Goal: Task Accomplishment & Management: Manage account settings

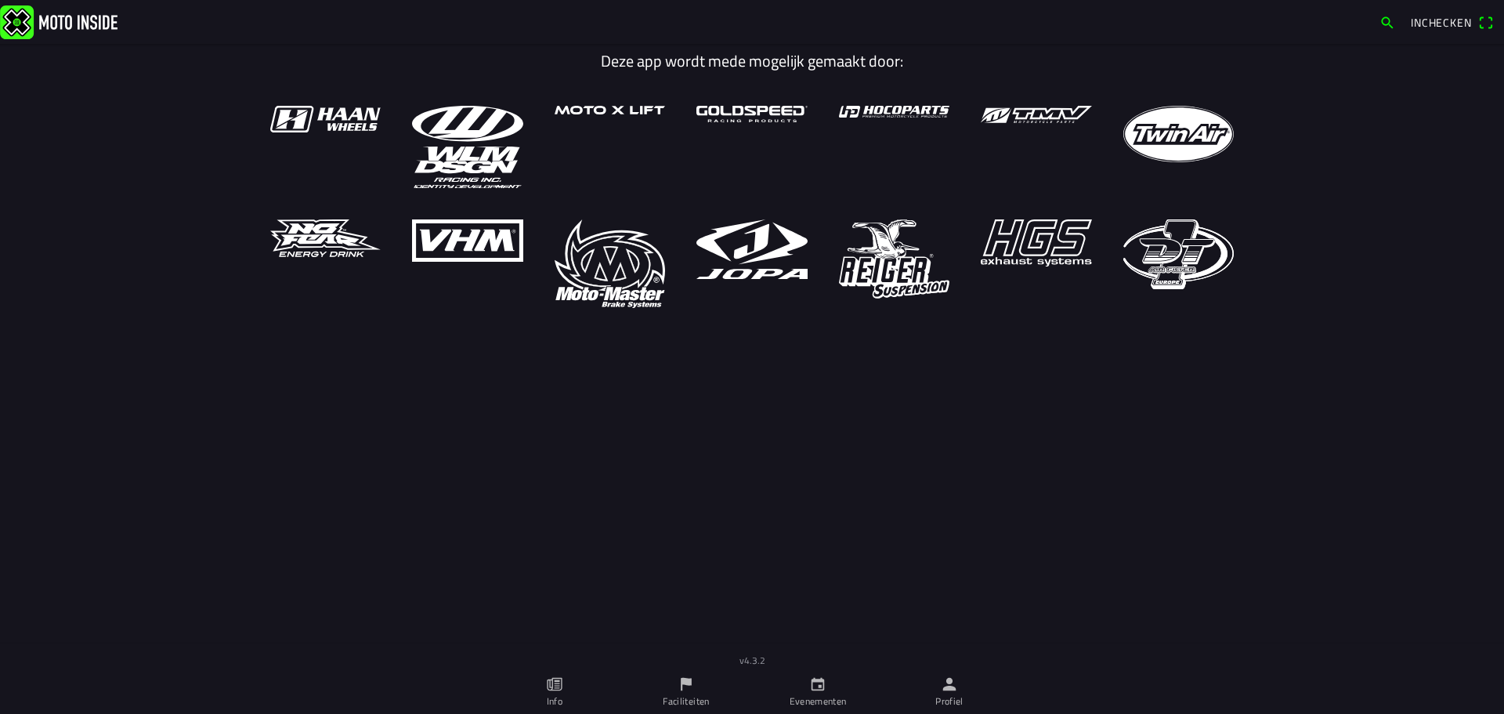
click at [943, 693] on link "Profiel" at bounding box center [950, 692] width 132 height 44
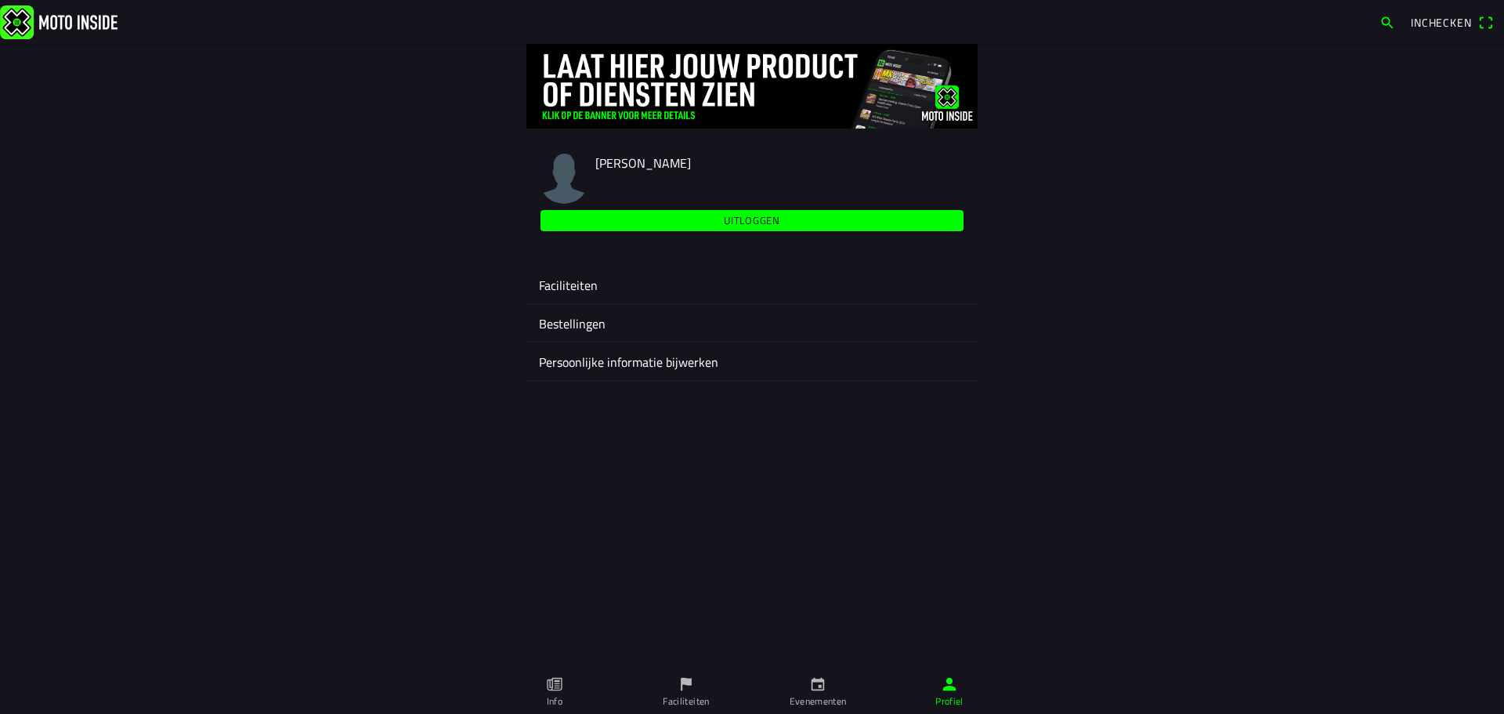
click at [557, 288] on ion-label "Faciliteiten" at bounding box center [752, 285] width 426 height 19
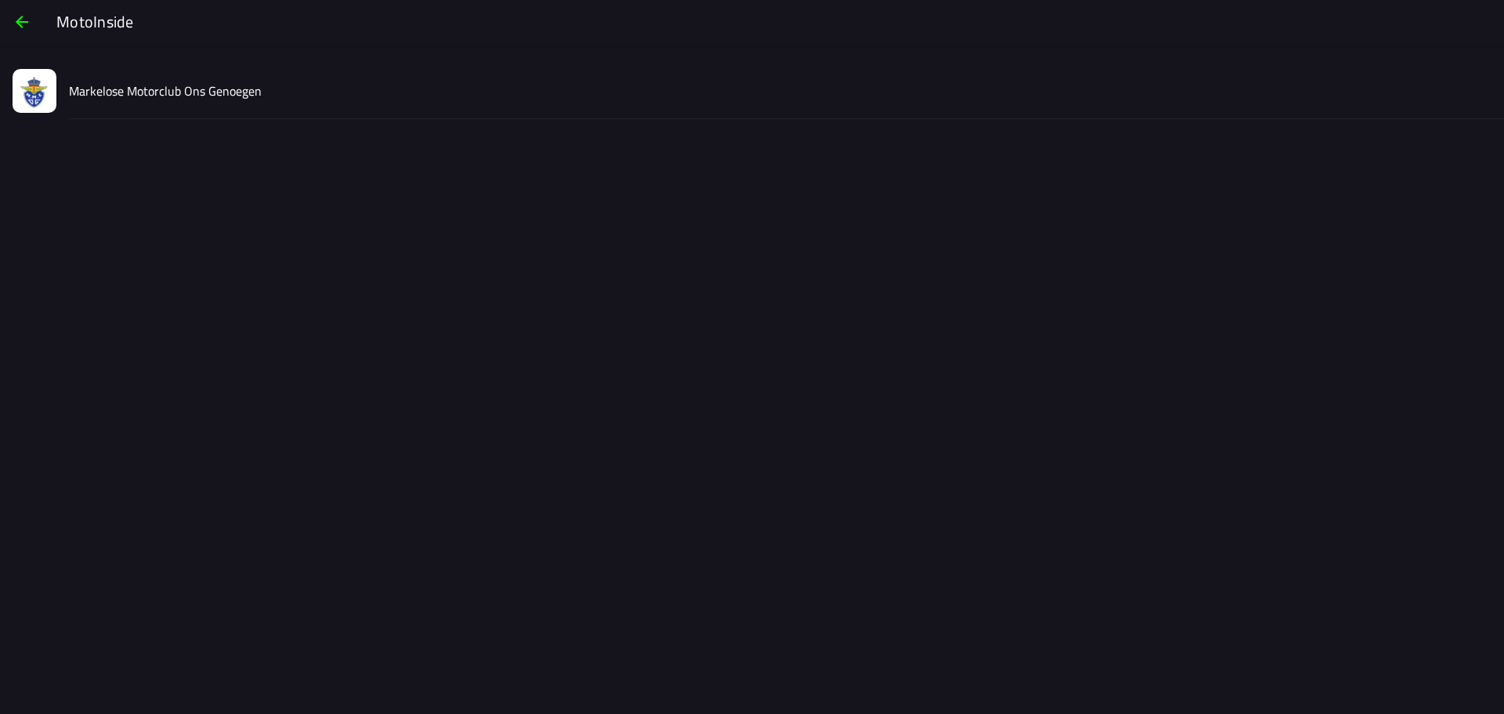
click at [299, 99] on div "Markelose Motorclub Ons Genoegen" at bounding box center [780, 91] width 1423 height 56
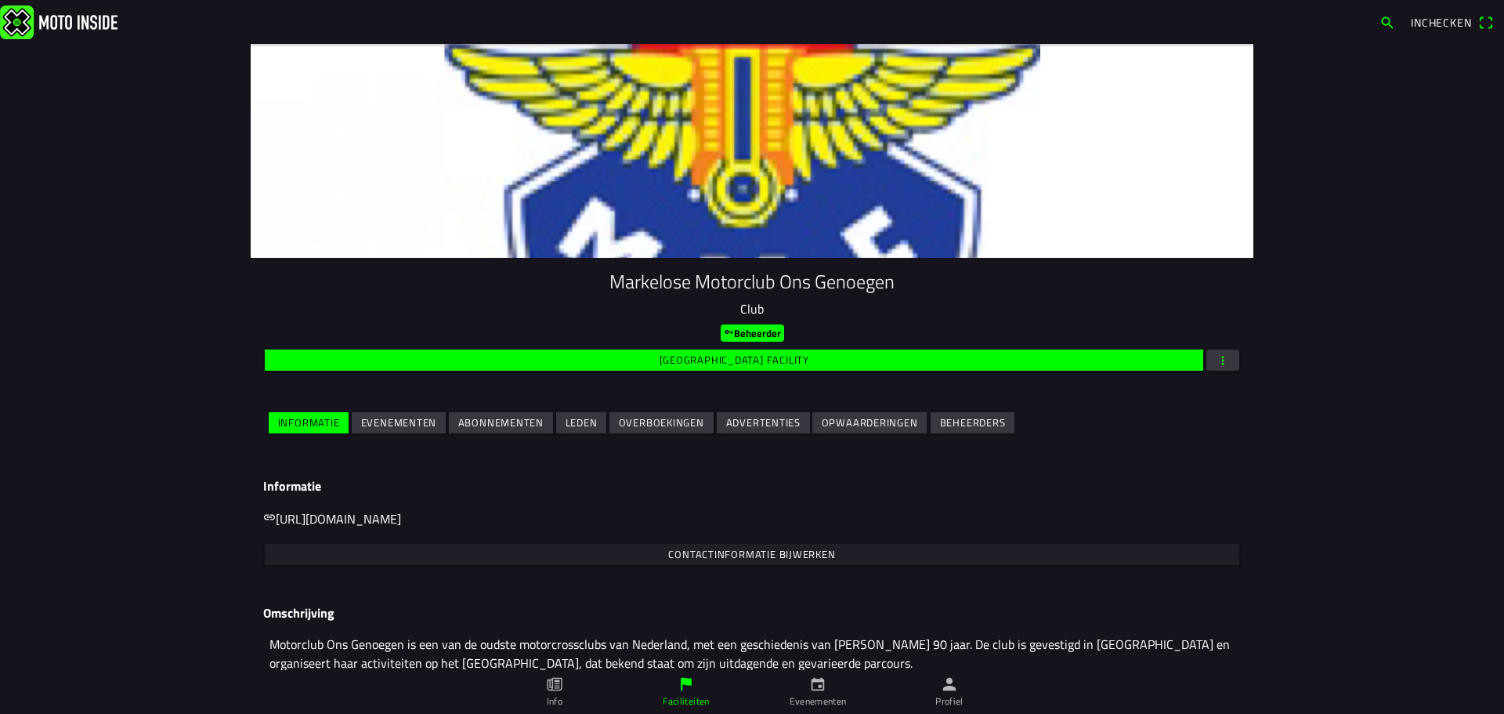
click at [0, 0] on slot "Evenementen" at bounding box center [0, 0] width 0 height 0
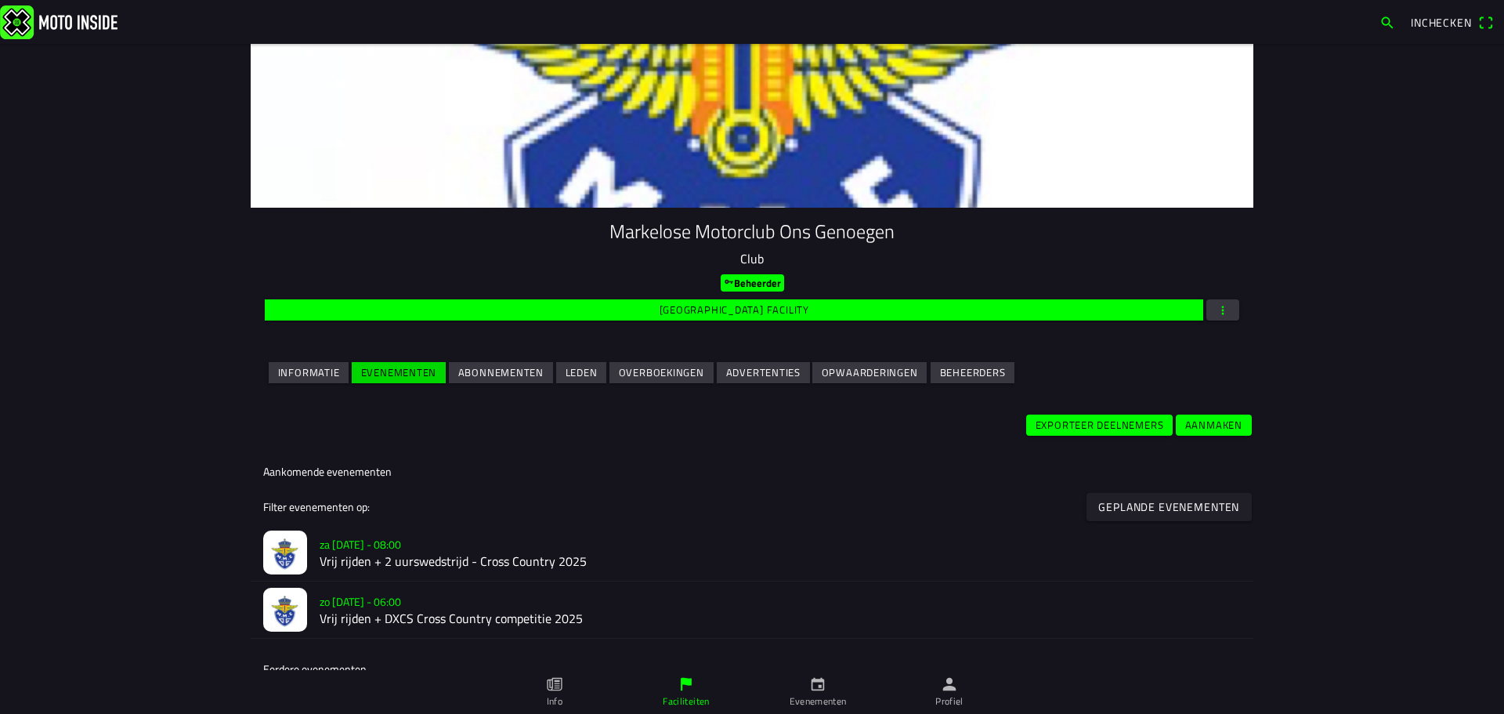
scroll to position [78, 0]
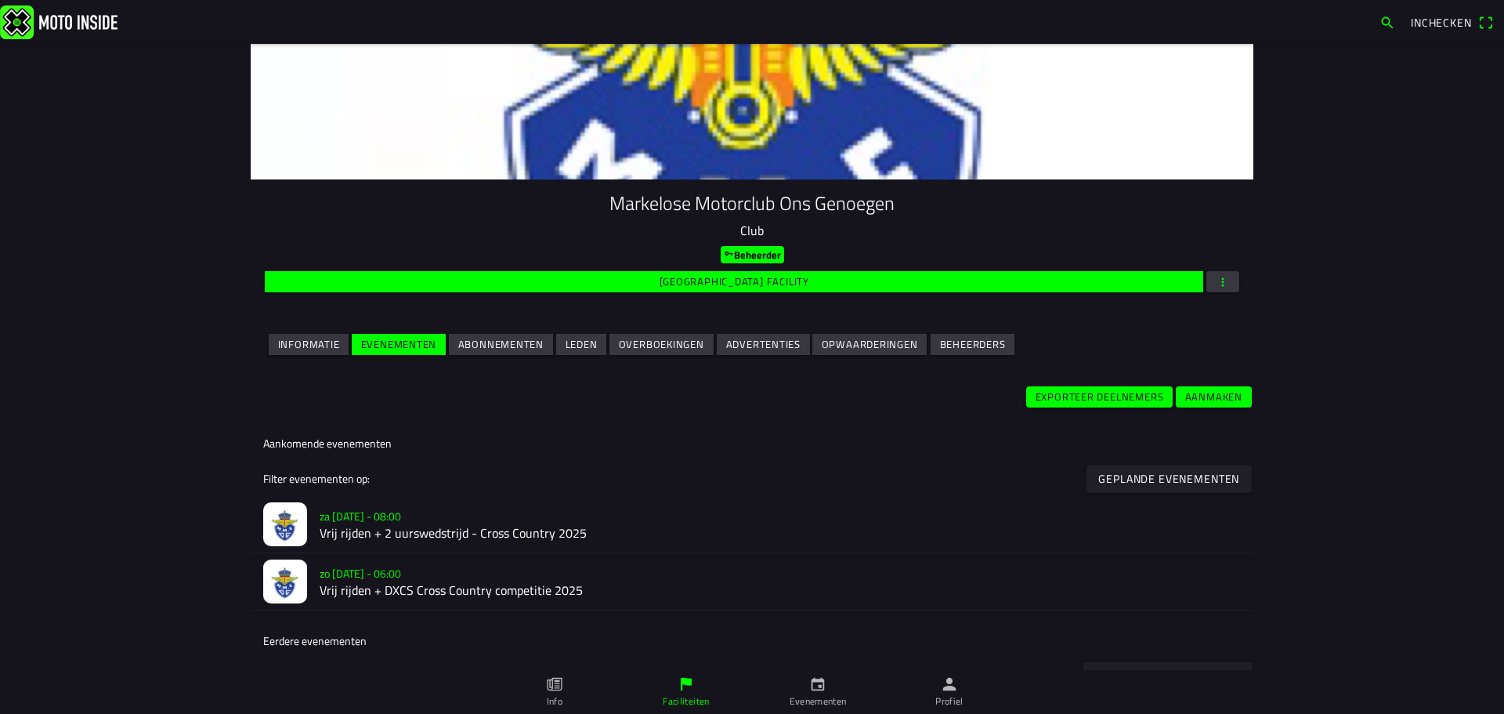
click at [370, 526] on h2 "Vrij rijden + 2 uurswedstrijd - Cross Country 2025" at bounding box center [780, 533] width 921 height 15
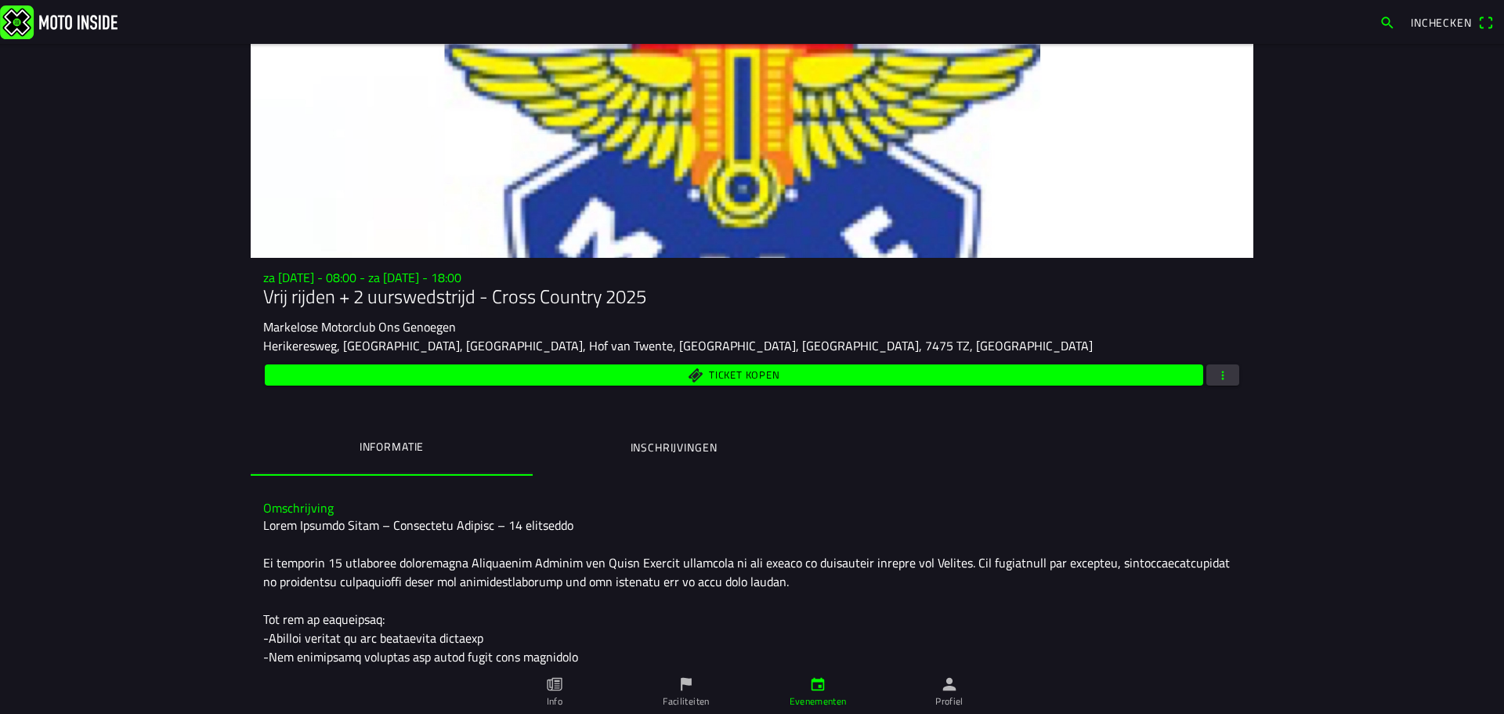
click at [1208, 381] on button "button" at bounding box center [1223, 374] width 33 height 21
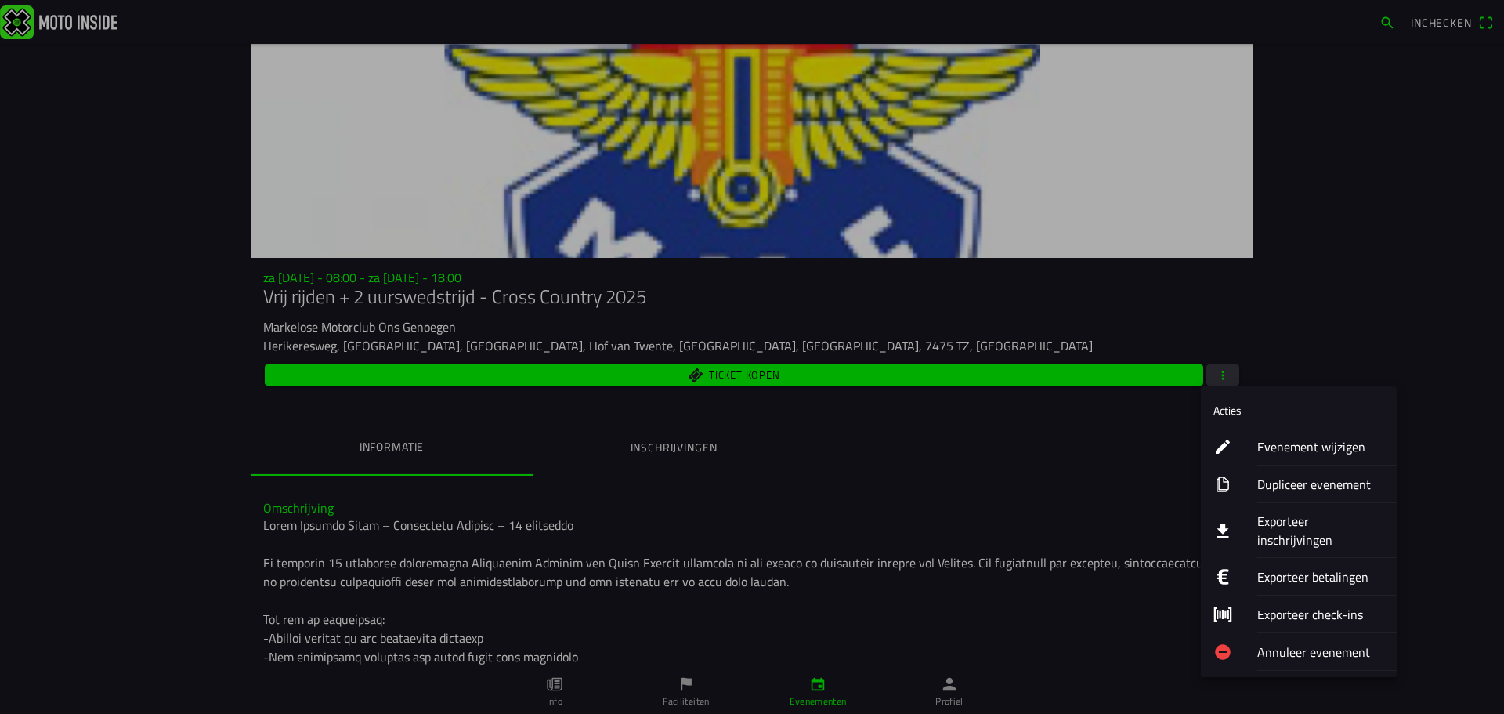
click at [1225, 523] on icon "download" at bounding box center [1223, 530] width 12 height 14
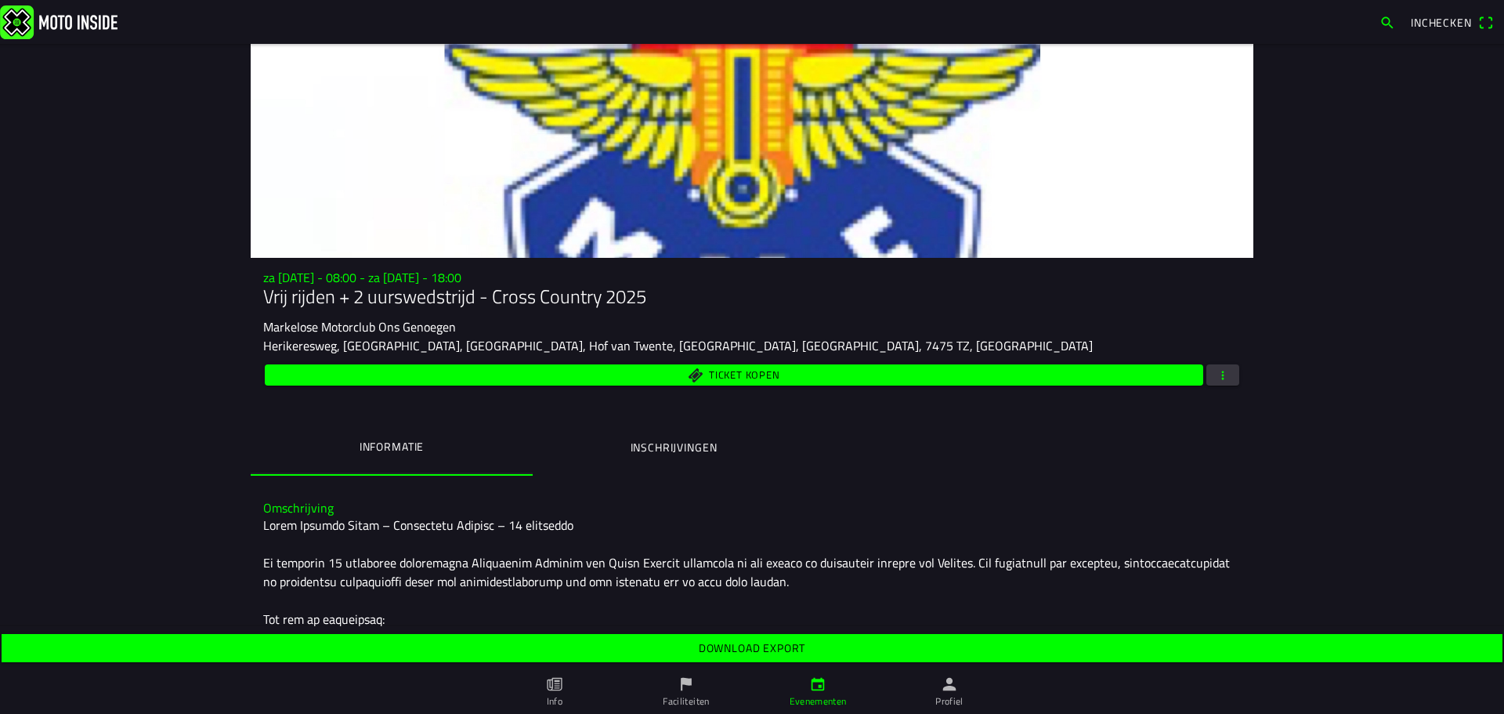
click at [0, 0] on slot "Download export" at bounding box center [0, 0] width 0 height 0
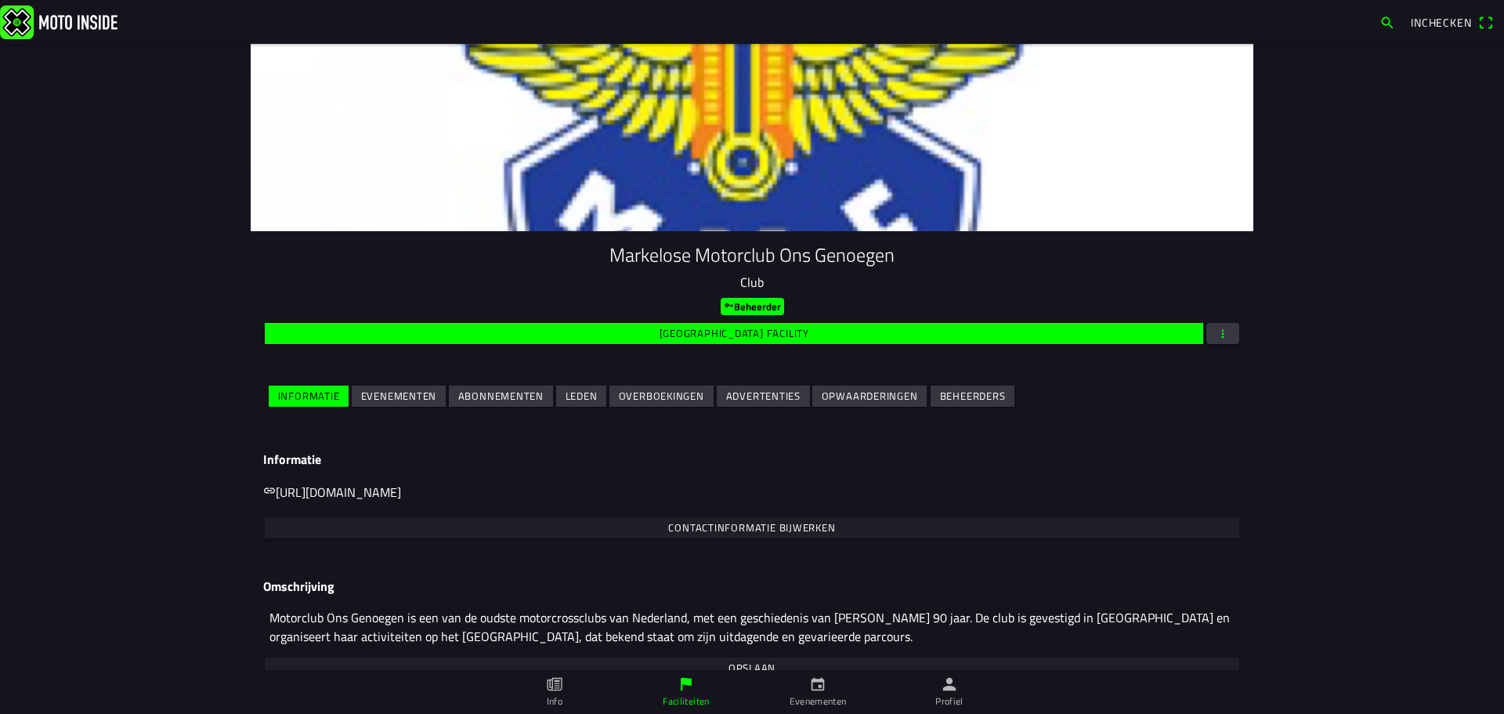
scroll to position [52, 0]
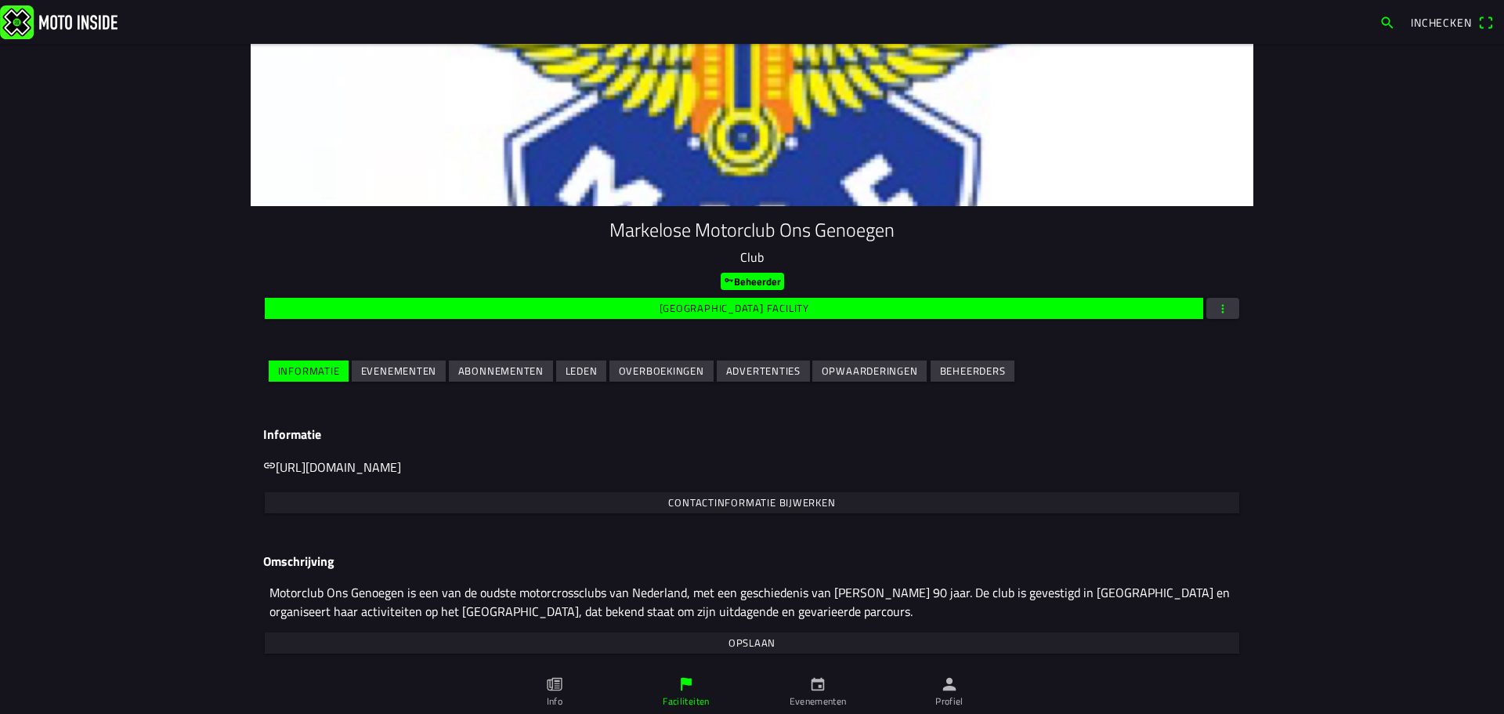
click at [0, 0] on slot "Evenementen" at bounding box center [0, 0] width 0 height 0
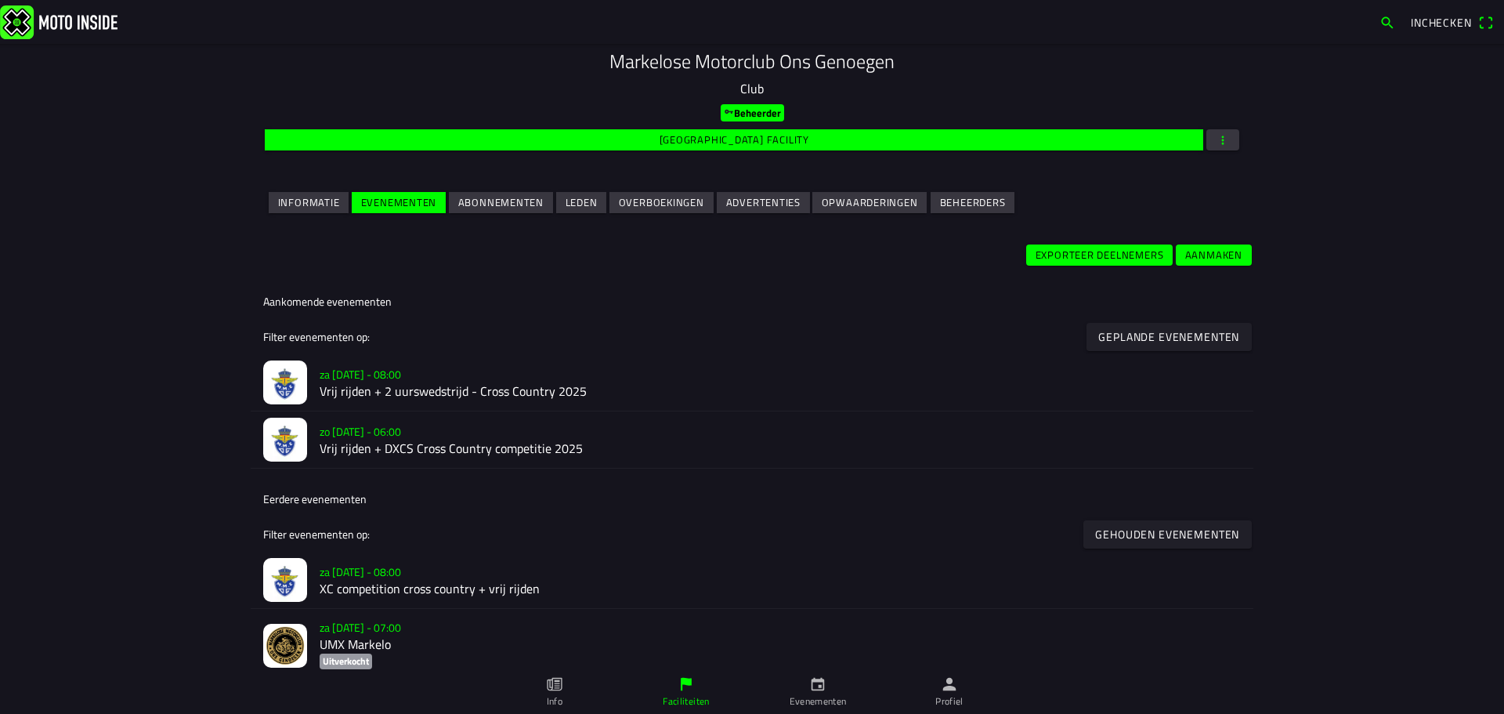
scroll to position [303, 0]
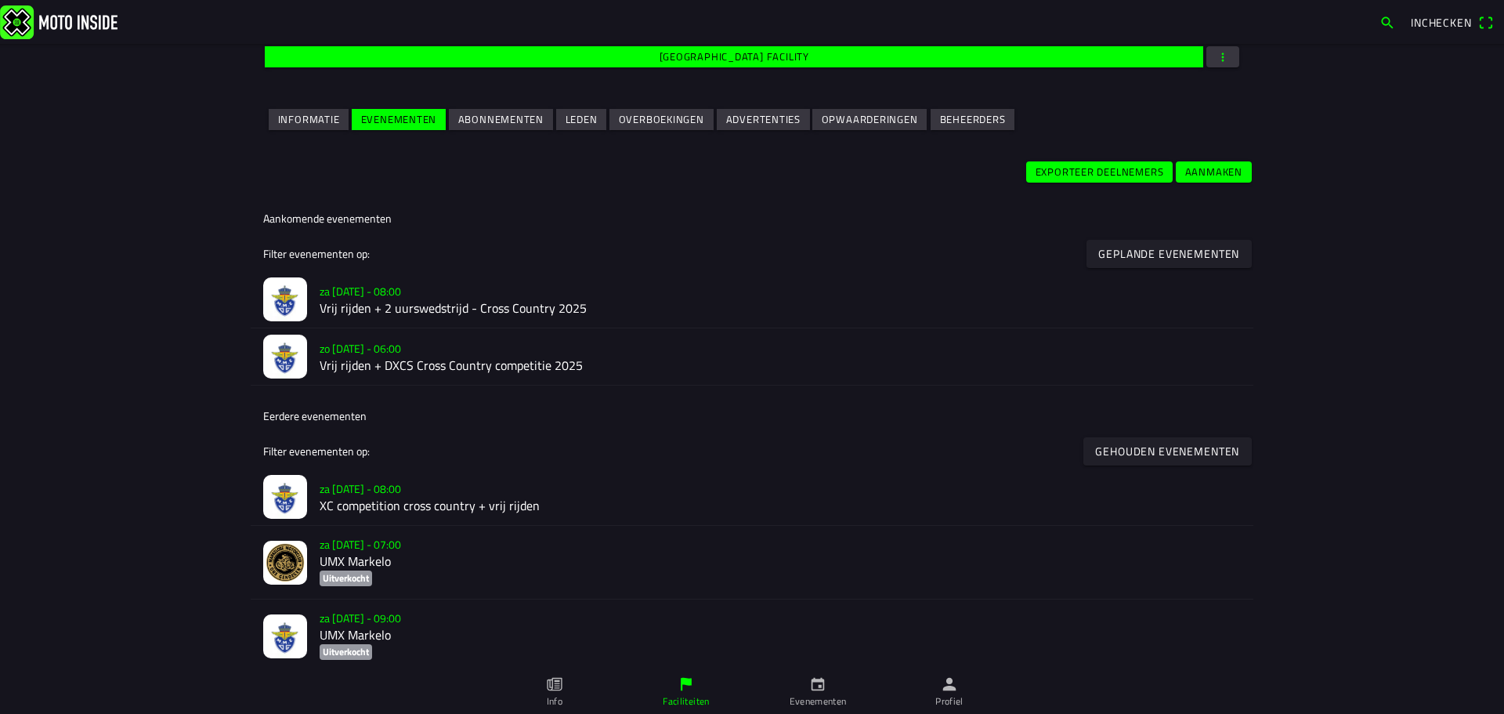
click at [370, 373] on h2 "Vrij rijden + DXCS Cross Country competitie 2025" at bounding box center [780, 365] width 921 height 15
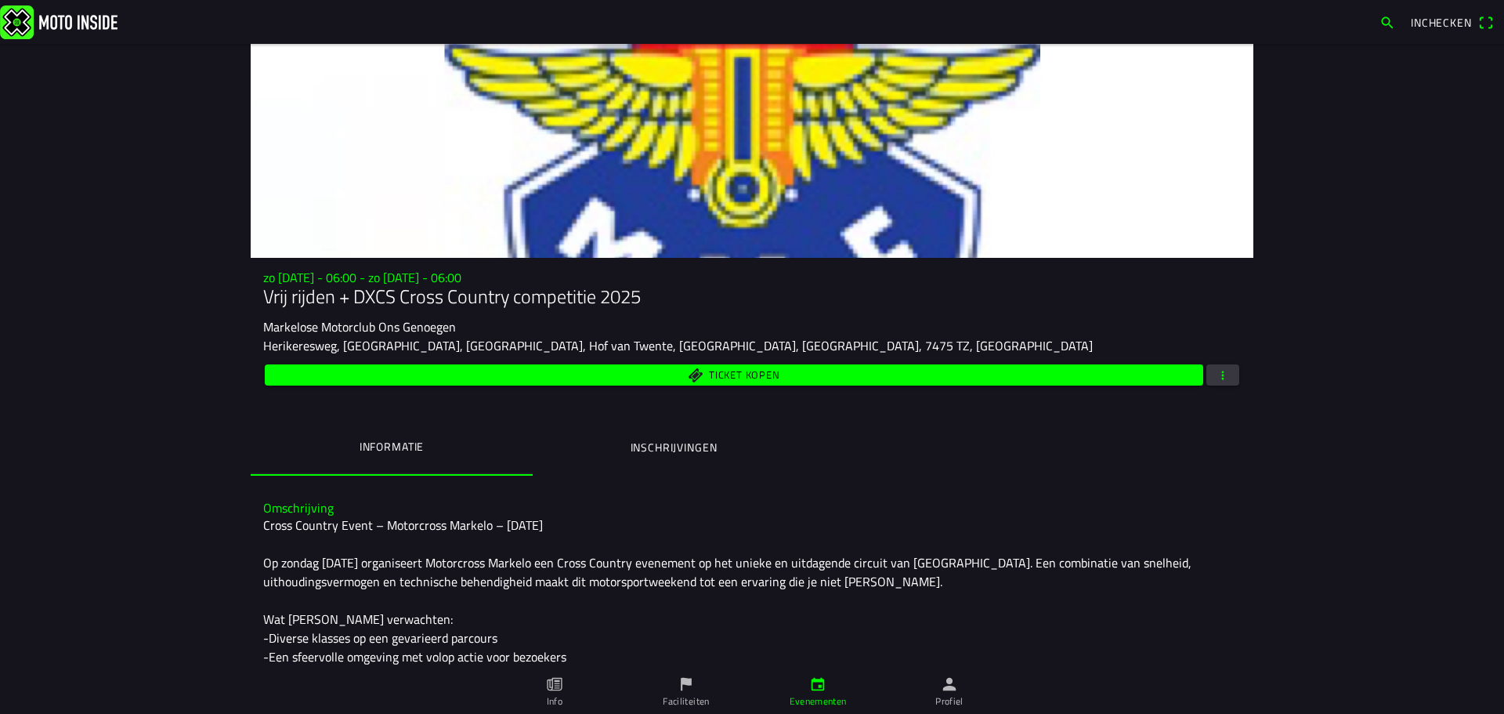
click at [1214, 363] on div "Ticket kopen" at bounding box center [752, 374] width 978 height 27
click at [1216, 372] on span "button" at bounding box center [1223, 374] width 14 height 21
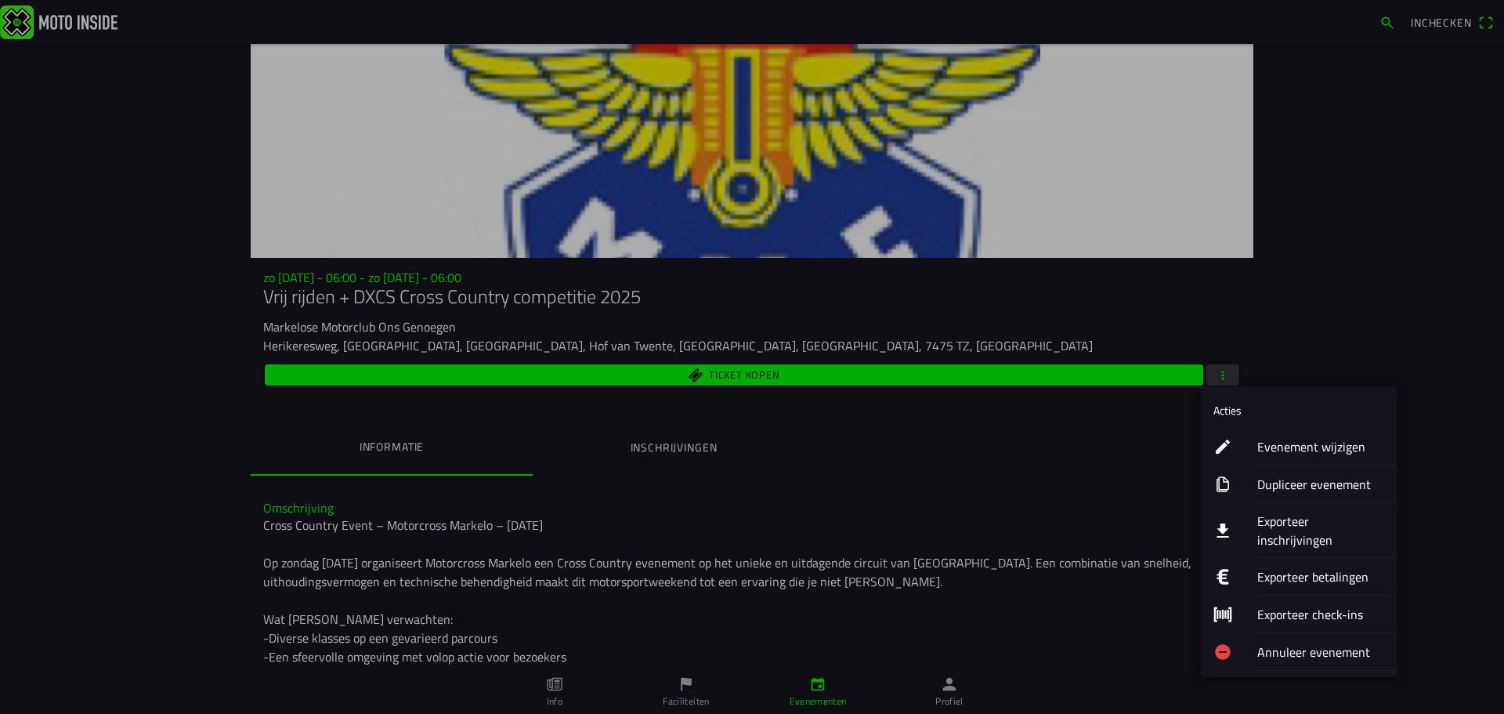
click at [1256, 522] on button "Exporteer inschrijvingen" at bounding box center [1299, 530] width 196 height 55
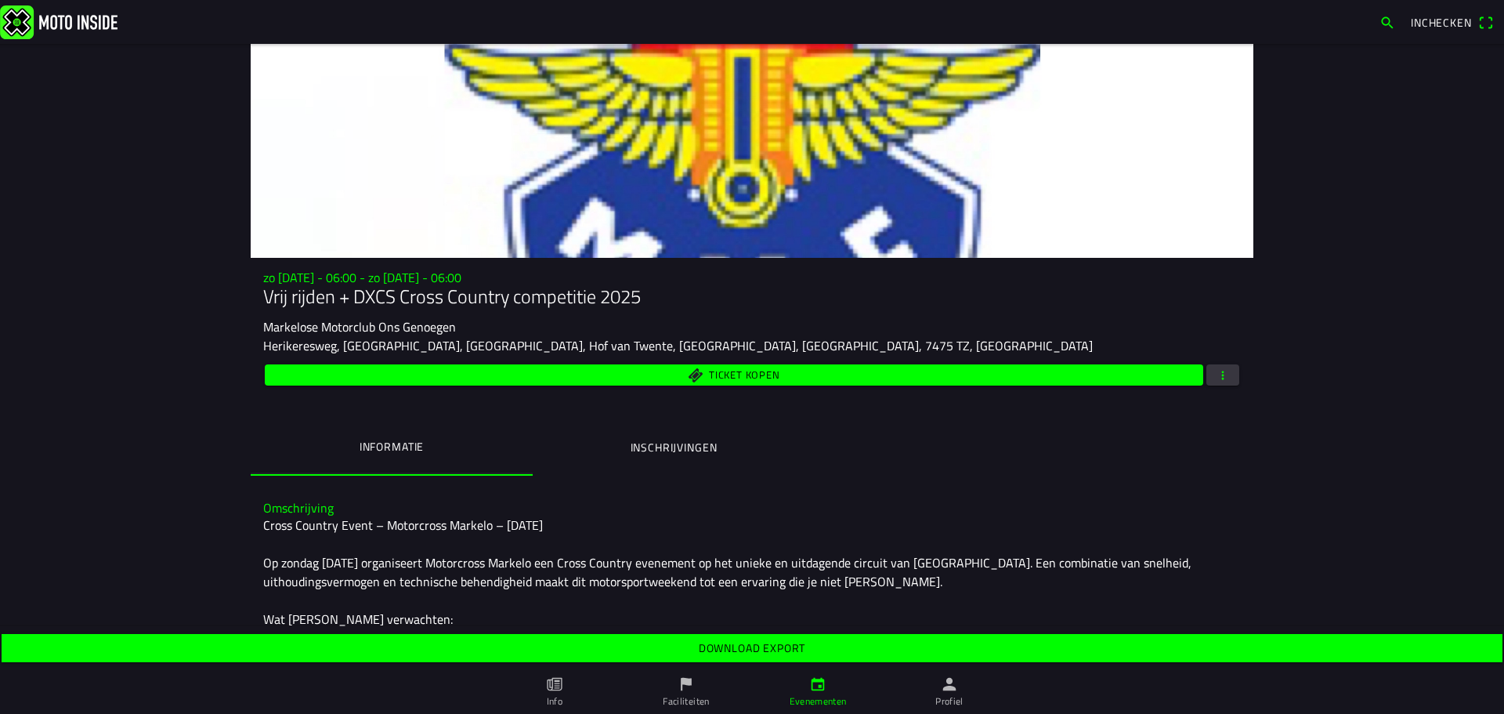
scroll to position [157, 0]
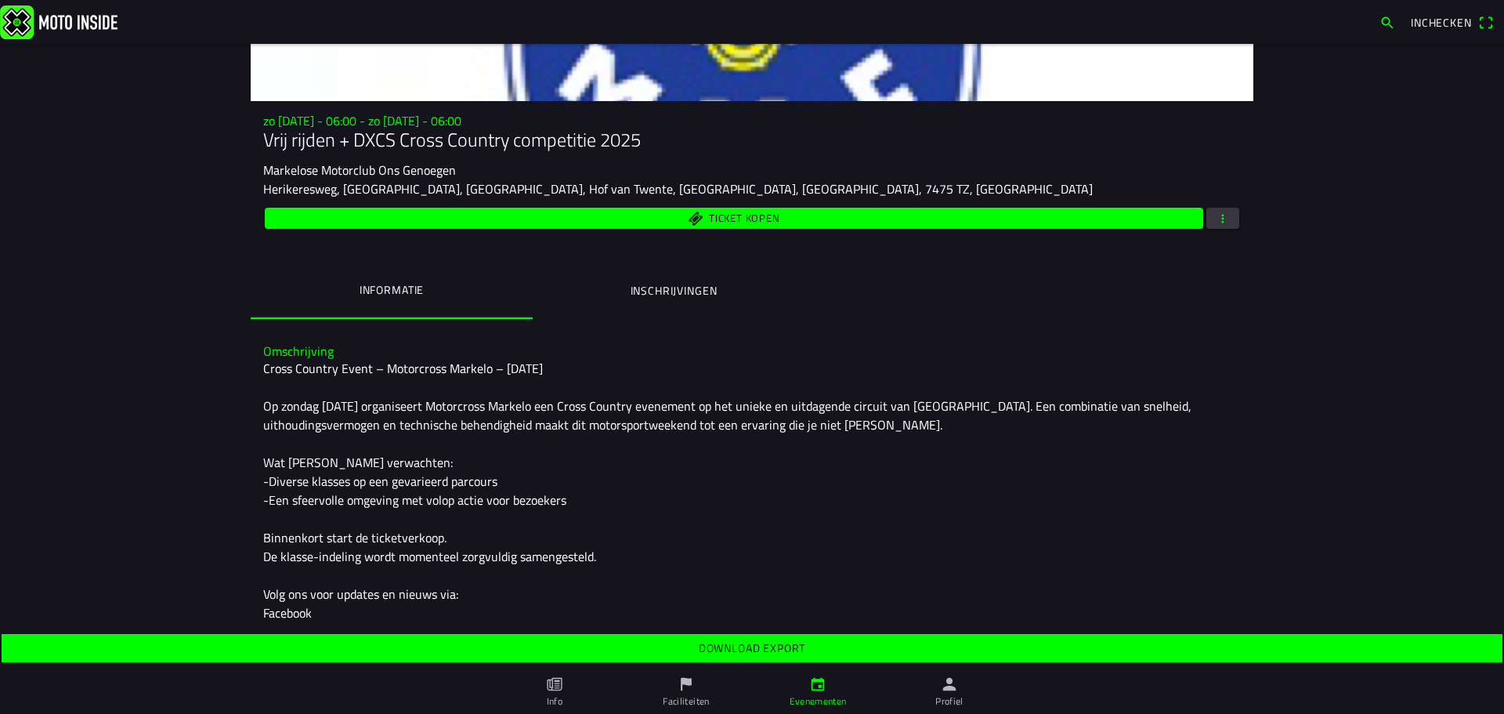
click at [0, 0] on slot "Download export" at bounding box center [0, 0] width 0 height 0
click at [614, 288] on button "Inschrijvingen" at bounding box center [674, 290] width 282 height 53
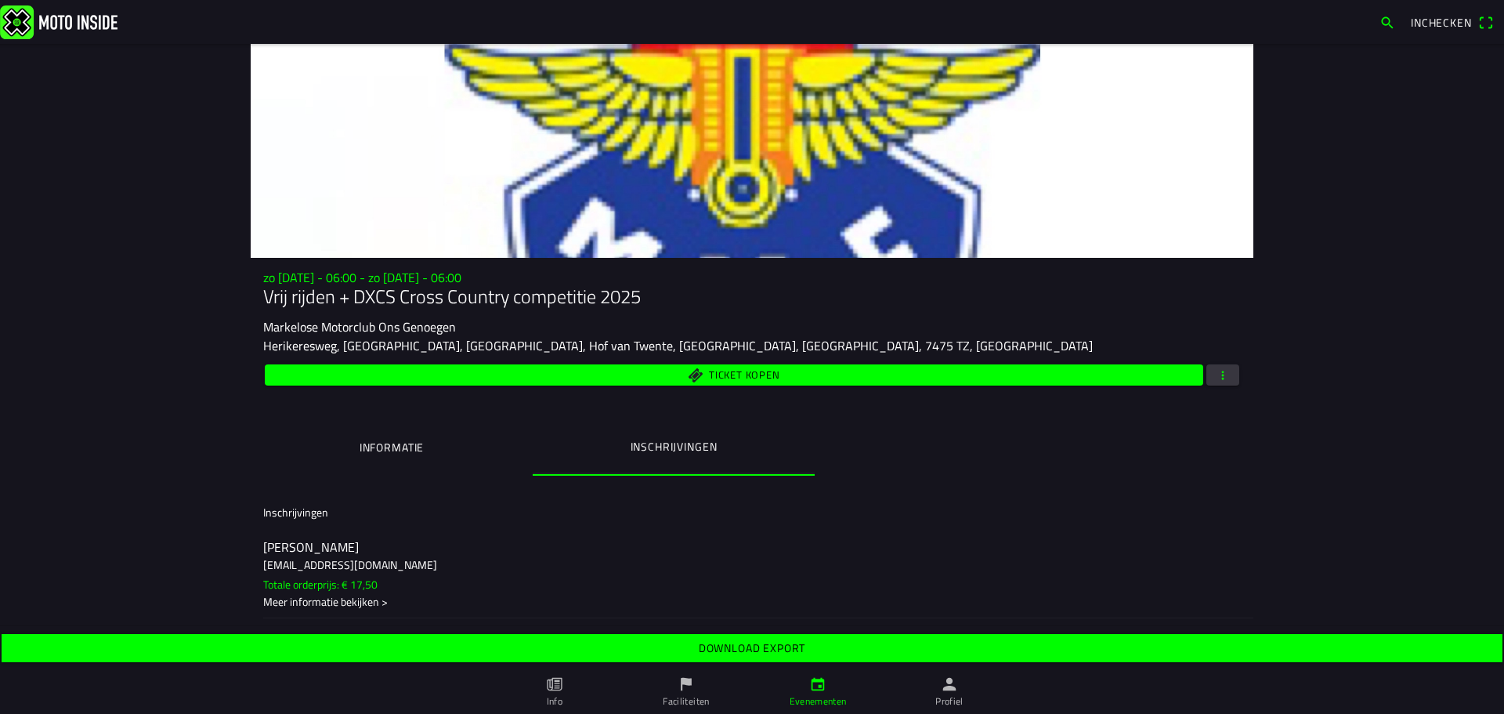
scroll to position [474, 0]
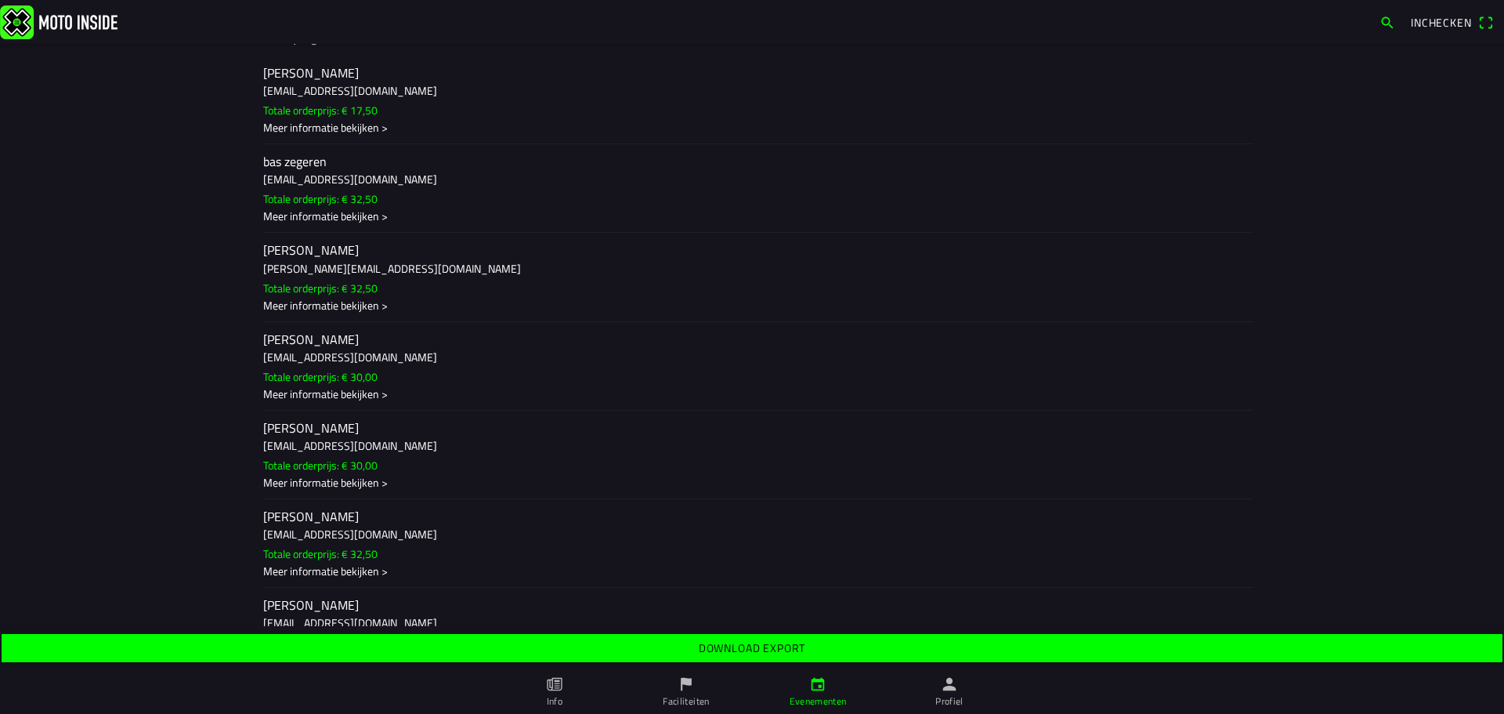
click at [407, 353] on h3 "[EMAIL_ADDRESS][DOMAIN_NAME]" at bounding box center [752, 356] width 978 height 16
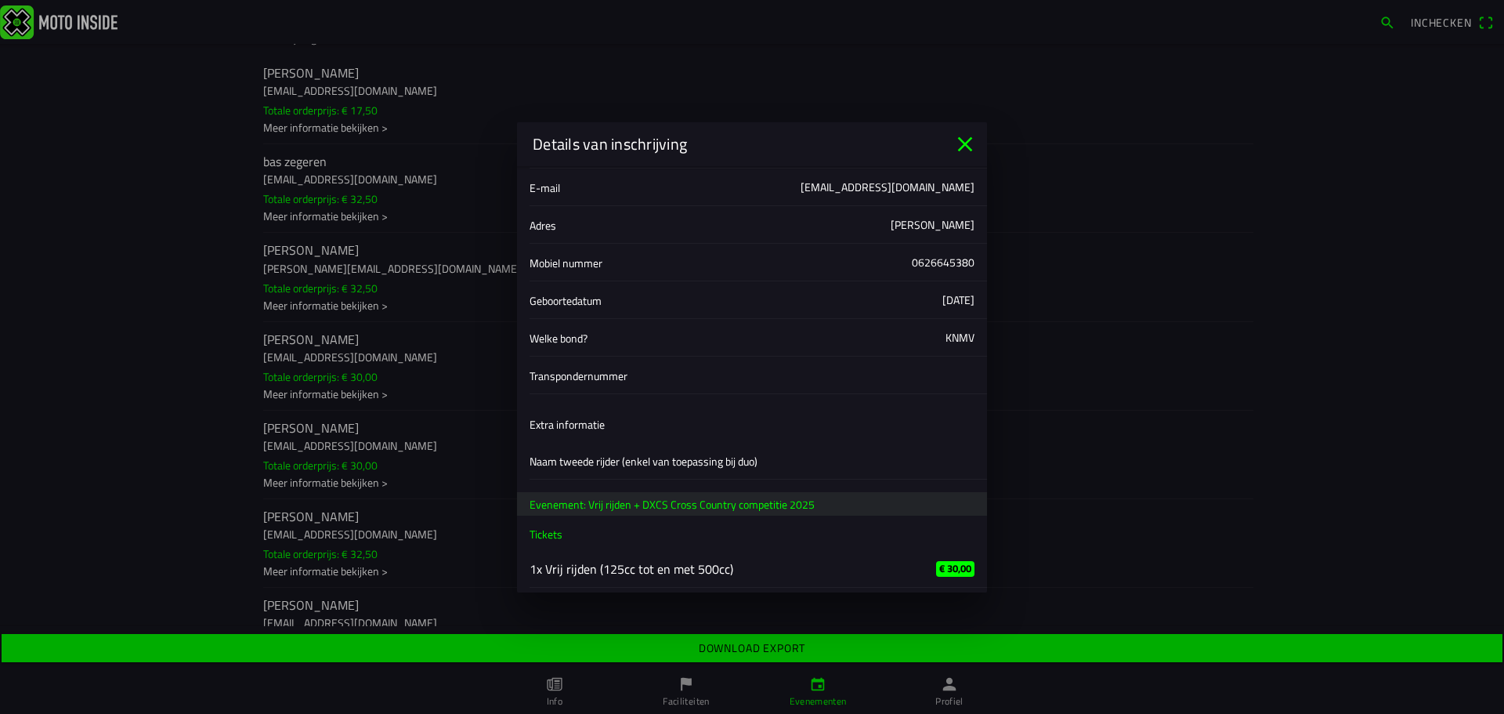
scroll to position [156, 0]
click at [971, 139] on icon "close" at bounding box center [965, 144] width 25 height 25
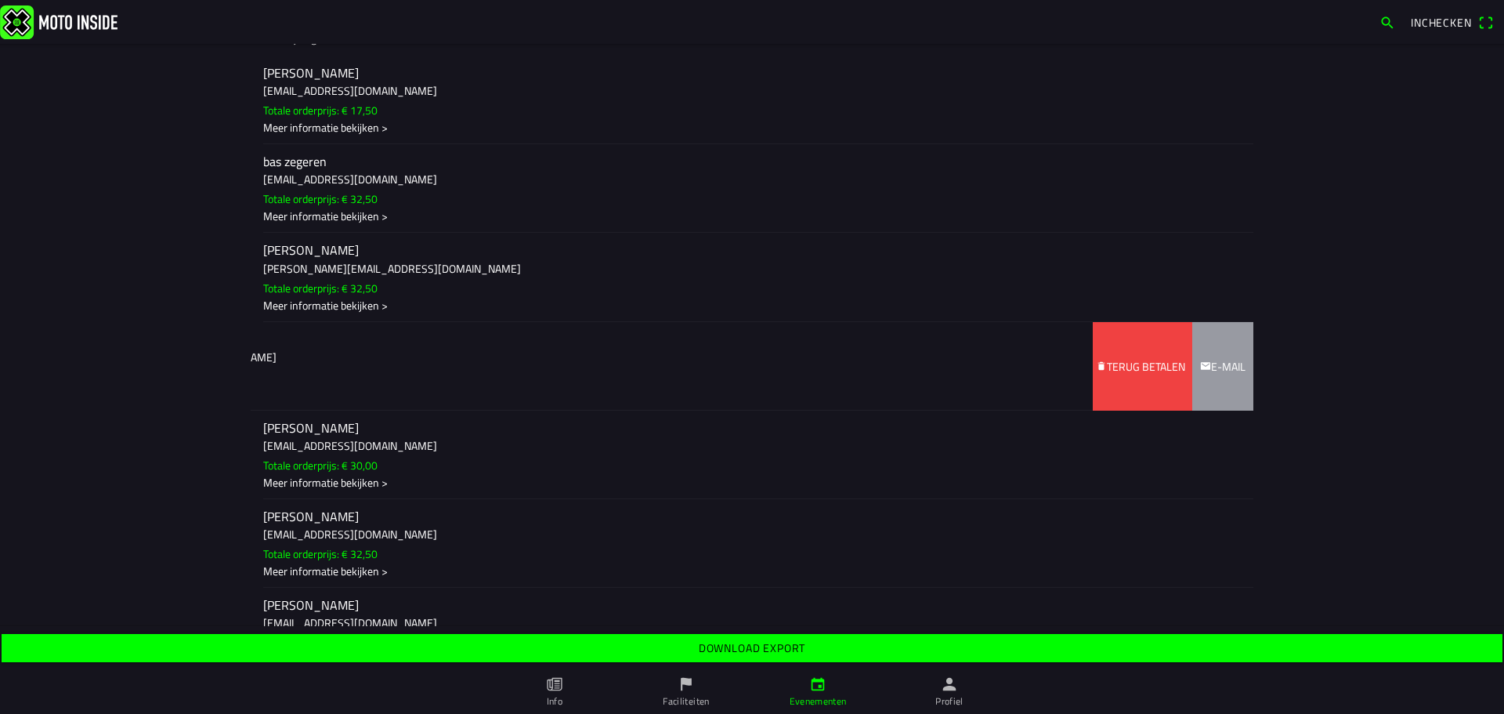
drag, startPoint x: 800, startPoint y: 354, endPoint x: 613, endPoint y: 361, distance: 186.6
click at [608, 360] on ion-item-sliding "[PERSON_NAME] [EMAIL_ADDRESS][DOMAIN_NAME] Totale orderprijs: € 30,00 Meer info…" at bounding box center [752, 365] width 1003 height 89
click at [1129, 378] on span "Terug betalen" at bounding box center [1140, 365] width 89 height 89
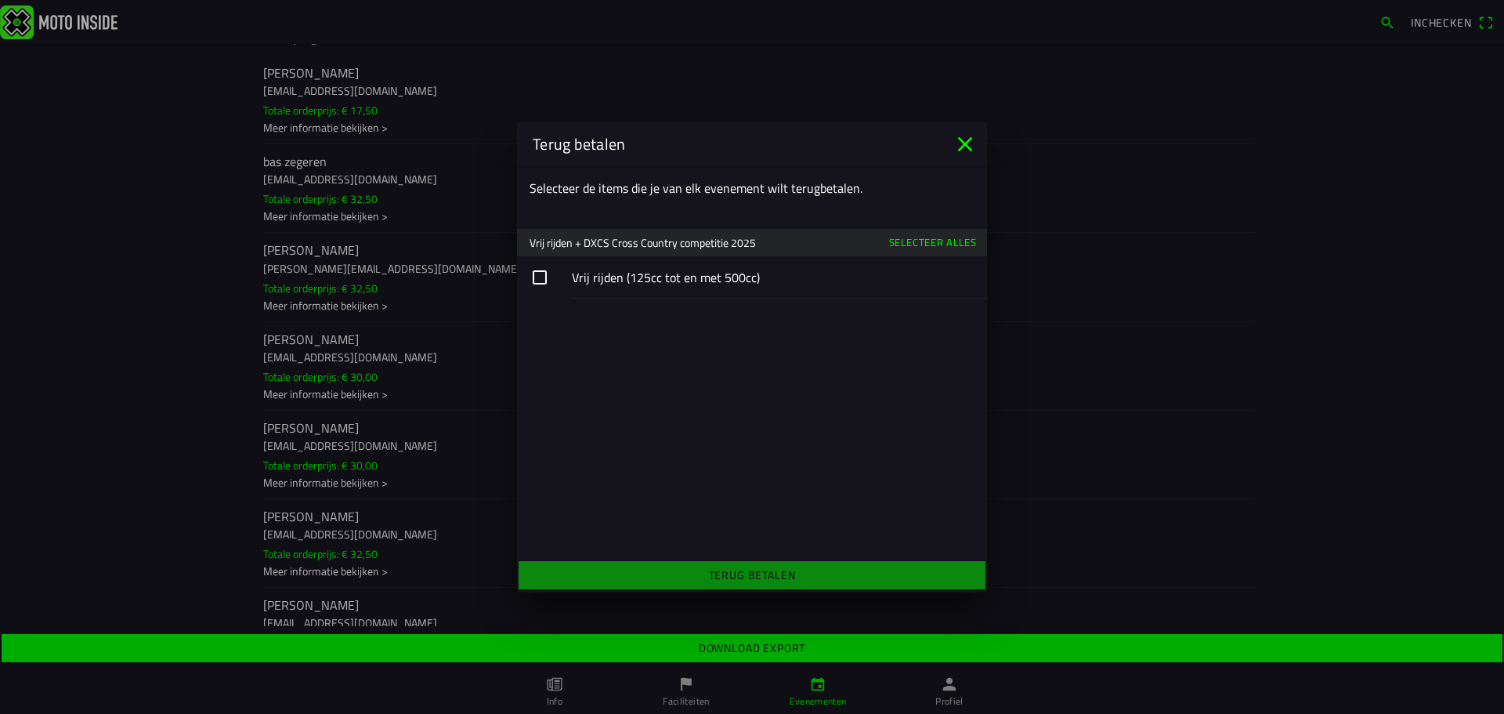
click at [665, 287] on button "button" at bounding box center [752, 277] width 470 height 42
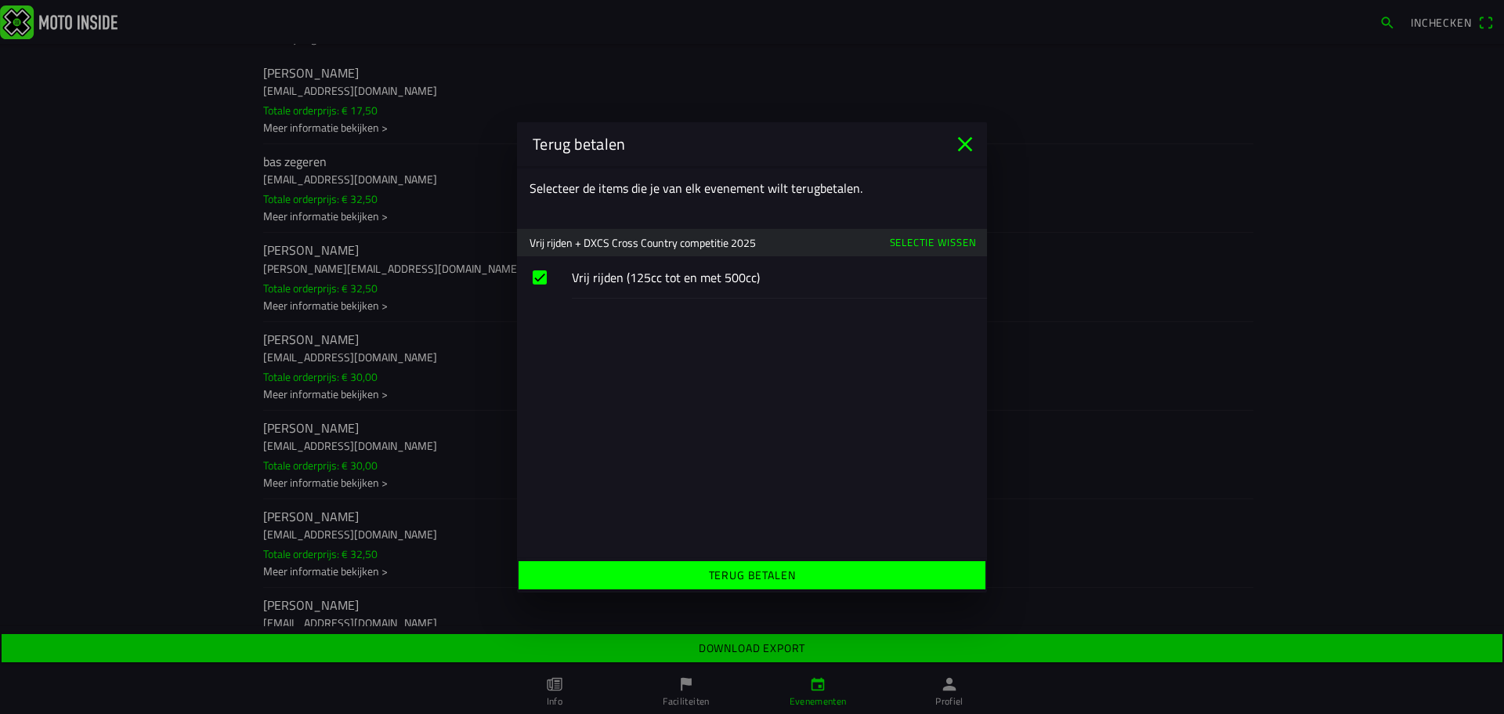
click at [0, 0] on slot "Terug betalen" at bounding box center [0, 0] width 0 height 0
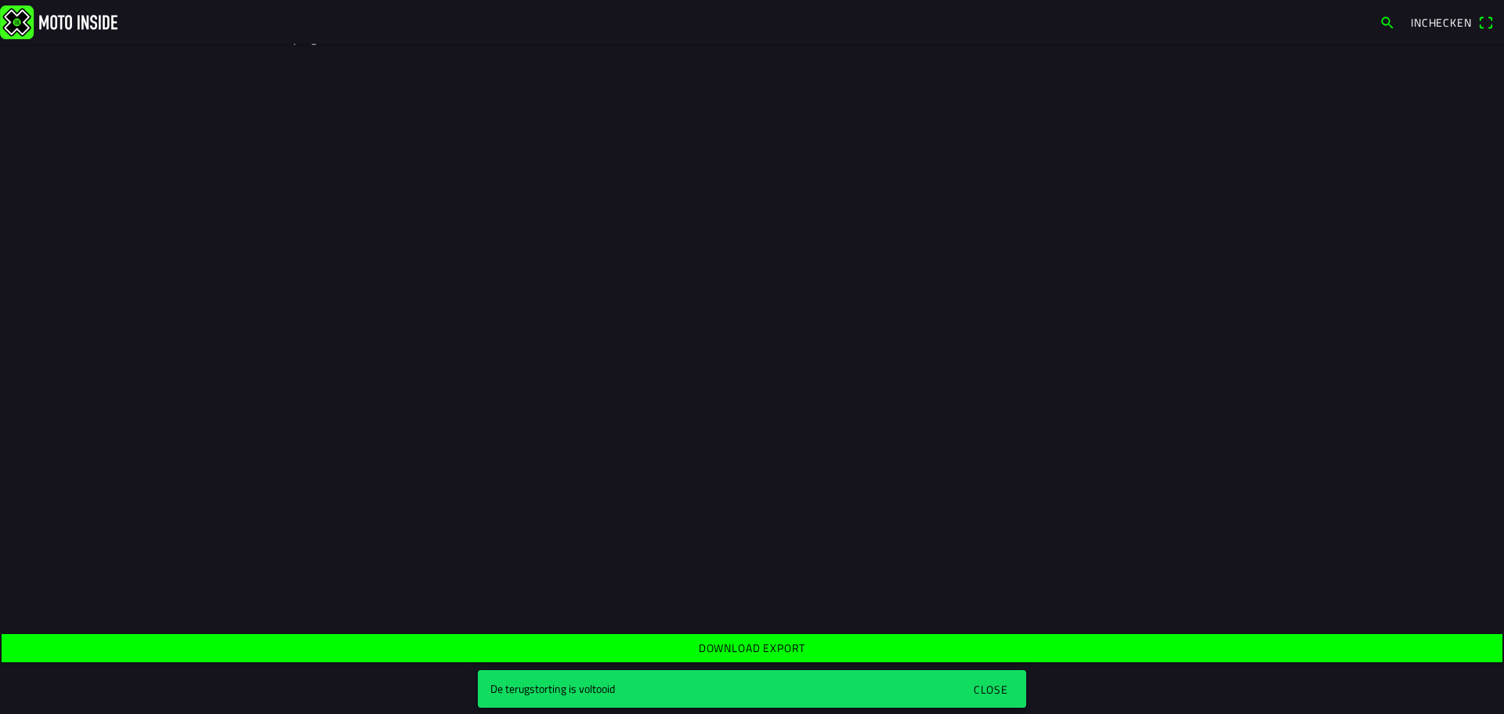
scroll to position [0, 0]
